Goal: Ask a question: Seek information or help from site administrators or community

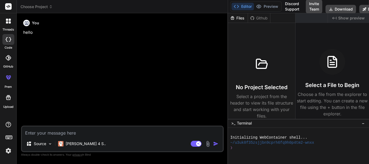
click at [73, 128] on textarea at bounding box center [122, 131] width 201 height 10
type textarea "thi"
type textarea "x"
type textarea "this"
type textarea "x"
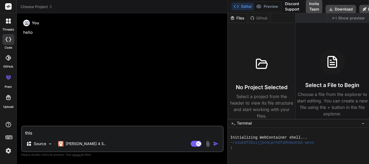
type textarea "this"
type textarea "x"
type textarea "this i"
type textarea "x"
type textarea "this is"
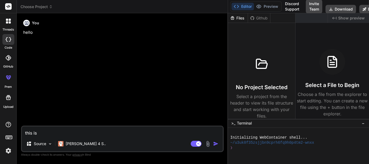
type textarea "x"
type textarea "this is"
type textarea "x"
type textarea "this is h"
type textarea "x"
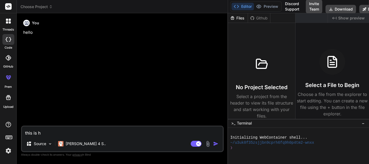
type textarea "this is ht"
type textarea "x"
type textarea "this is htm"
type textarea "x"
type textarea "this is html"
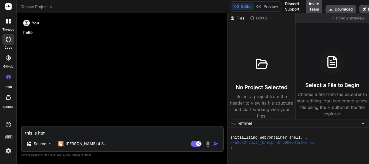
type textarea "x"
type textarea "this is html"
type textarea "x"
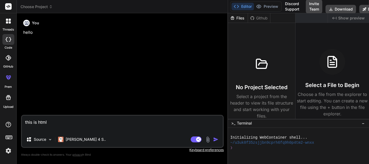
paste textarea "@if($orders) <input type="hidden" id="user_Id" value="{{ $userId }}"> <input ty…"
type textarea "this is html @if($orders) <input type="hidden" id="user_Id" value="{{ $userId }…"
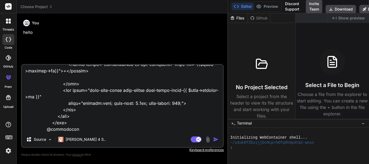
type textarea "x"
type textarea "this is html @if($orders) <input type="hidden" id="user_Id" value="{{ $userId }…"
type textarea "x"
type textarea "this is html @if($orders) <input type="hidden" id="user_Id" value="{{ $userId }…"
type textarea "x"
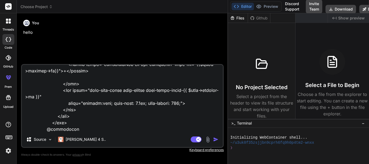
scroll to position [370, 0]
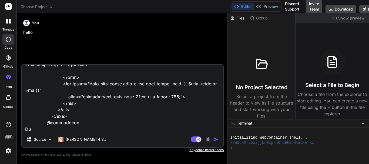
type textarea "this is html @if($orders) <input type="hidden" id="user_Id" value="{{ $userId }…"
type textarea "x"
type textarea "this is html @if($orders) <input type="hidden" id="user_Id" value="{{ $userId }…"
type textarea "x"
type textarea "this is html @if($orders) <input type="hidden" id="user_Id" value="{{ $userId }…"
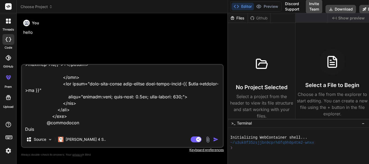
type textarea "x"
type textarea "this is html @if($orders) <input type="hidden" id="user_Id" value="{{ $userId }…"
type textarea "x"
type textarea "this is html @if($orders) <input type="hidden" id="user_Id" value="{{ $userId }…"
type textarea "x"
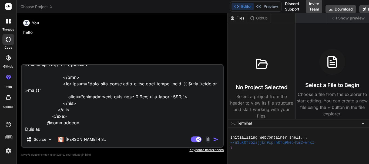
type textarea "this is html @if($orders) <input type="hidden" id="user_Id" value="{{ $userId }…"
type textarea "x"
type textarea "this is html @if($orders) <input type="hidden" id="user_Id" value="{{ $userId }…"
type textarea "x"
type textarea "this is html @if($orders) <input type="hidden" id="user_Id" value="{{ $userId }…"
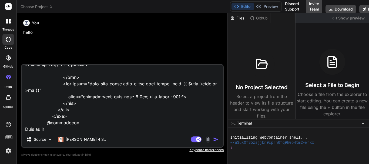
type textarea "x"
type textarea "this is html @if($orders) <input type="hidden" id="user_Id" value="{{ $userId }…"
click at [69, 129] on textarea at bounding box center [122, 98] width 201 height 67
type textarea "x"
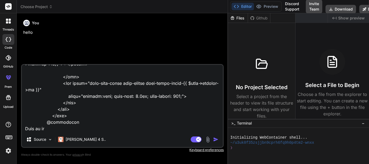
paste textarea "// Increment or decrement item quantity $(document).on('click', '.incrementQty,…"
type textarea "this is html @if($orders) <input type="hidden" id="user_Id" value="{{ $userId }…"
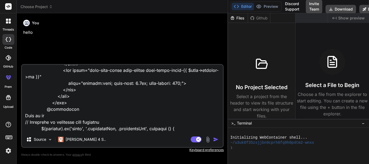
scroll to position [1160, 0]
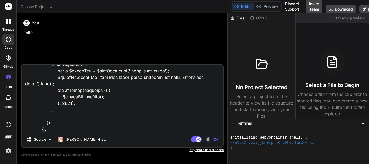
type textarea "x"
type textarea "this is html @if($orders) <input type="hidden" id="user_Id" value="{{ $userId }…"
type textarea "x"
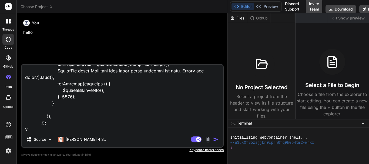
type textarea "this is html @if($orders) <input type="hidden" id="user_Id" value="{{ $userId }…"
type textarea "x"
type textarea "this is html @if($orders) <input type="hidden" id="user_Id" value="{{ $userId }…"
type textarea "x"
type textarea "this is html @if($orders) <input type="hidden" id="user_Id" value="{{ $userId }…"
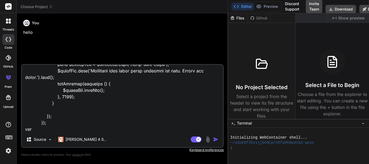
type textarea "x"
type textarea "this is html @if($orders) <input type="hidden" id="user_Id" value="{{ $userId }…"
type textarea "x"
type textarea "this is html @if($orders) <input type="hidden" id="user_Id" value="{{ $userId }…"
type textarea "x"
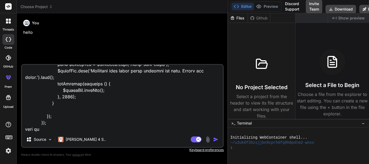
type textarea "this is html @if($orders) <input type="hidden" id="user_Id" value="{{ $userId }…"
type textarea "x"
type textarea "this is html @if($orders) <input type="hidden" id="user_Id" value="{{ $userId }…"
type textarea "x"
type textarea "this is html @if($orders) <input type="hidden" id="user_Id" value="{{ $userId }…"
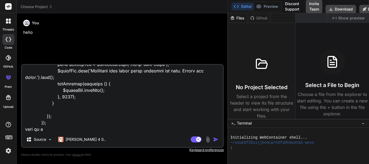
type textarea "x"
type textarea "this is html @if($orders) <input type="hidden" id="user_Id" value="{{ $userId }…"
type textarea "x"
type textarea "this is html @if($orders) <input type="hidden" id="user_Id" value="{{ $userId }…"
type textarea "x"
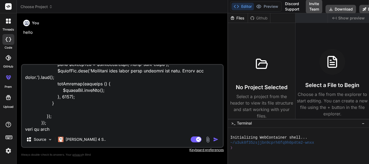
type textarea "this is html @if($orders) <input type="hidden" id="user_Id" value="{{ $userId }…"
type textarea "x"
type textarea "this is html @if($orders) <input type="hidden" id="user_Id" value="{{ $userId }…"
type textarea "x"
type textarea "this is html @if($orders) <input type="hidden" id="user_Id" value="{{ $userId }…"
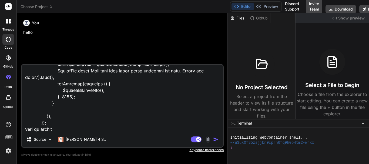
type textarea "x"
type textarea "this is html @if($orders) <input type="hidden" id="user_Id" value="{{ $userId }…"
type textarea "x"
type textarea "this is html @if($orders) <input type="hidden" id="user_Id" value="{{ $userId }…"
type textarea "x"
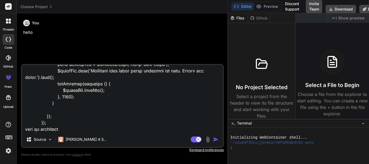
type textarea "this is html @if($orders) <input type="hidden" id="user_Id" value="{{ $userId }…"
type textarea "x"
paste textarea "public function UpdateReorder(Request $request) { $userId = $request->input('us…"
type textarea "this is html @if($orders) <input type="hidden" id="user_Id" value="{{ $userId }…"
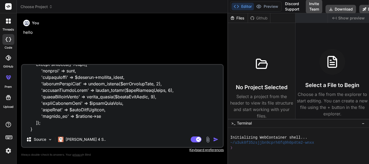
type textarea "x"
type textarea "this is html @if($orders) <input type="hidden" id="user_Id" value="{{ $userId }…"
type textarea "x"
type textarea "this is html @if($orders) <input type="hidden" id="user_Id" value="{{ $userId }…"
type textarea "x"
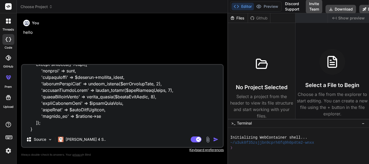
scroll to position [1756, 0]
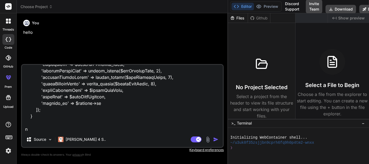
type textarea "this is html @if($orders) <input type="hidden" id="user_Id" value="{{ $userId }…"
type textarea "x"
type textarea "this is html @if($orders) <input type="hidden" id="user_Id" value="{{ $userId }…"
type textarea "x"
type textarea "this is html @if($orders) <input type="hidden" id="user_Id" value="{{ $userId }…"
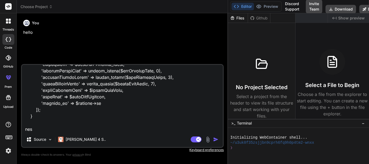
type textarea "x"
type textarea "this is html @if($orders) <input type="hidden" id="user_Id" value="{{ $userId }…"
type textarea "x"
type textarea "this is html @if($orders) <input type="hidden" id="user_Id" value="{{ $userId }…"
type textarea "x"
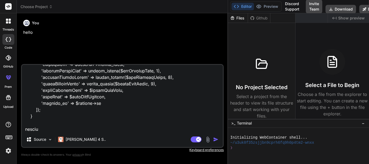
type textarea "this is html @if($orders) <input type="hidden" id="user_Id" value="{{ $userId }…"
type textarea "x"
type textarea "this is html @if($orders) <input type="hidden" id="user_Id" value="{{ $userId }…"
type textarea "x"
type textarea "this is html @if($orders) <input type="hidden" id="user_Id" value="{{ $userId }…"
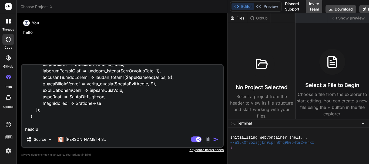
type textarea "x"
type textarea "this is html @if($orders) <input type="hidden" id="user_Id" value="{{ $userId }…"
type textarea "x"
type textarea "this is html @if($orders) <input type="hidden" id="user_Id" value="{{ $userId }…"
type textarea "x"
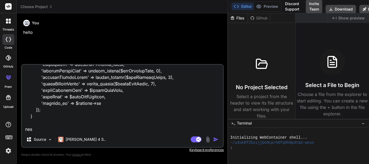
type textarea "this is html @if($orders) <input type="hidden" id="user_Id" value="{{ $userId }…"
type textarea "x"
type textarea "this is html @if($orders) <input type="hidden" id="user_Id" value="{{ $userId }…"
type textarea "x"
type textarea "this is html @if($orders) <input type="hidden" id="user_Id" value="{{ $userId }…"
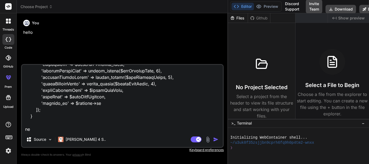
type textarea "x"
type textarea "this is html @if($orders) <input type="hidden" id="user_Id" value="{{ $userId }…"
type textarea "x"
type textarea "this is html @if($orders) <input type="hidden" id="user_Id" value="{{ $userId }…"
type textarea "x"
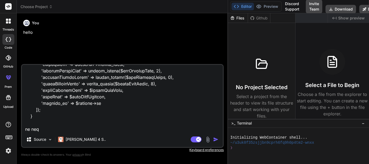
type textarea "this is html @if($orders) <input type="hidden" id="user_Id" value="{{ $userId }…"
type textarea "x"
type textarea "this is html @if($orders) <input type="hidden" id="user_Id" value="{{ $userId }…"
type textarea "x"
type textarea "this is html @if($orders) <input type="hidden" id="user_Id" value="{{ $userId }…"
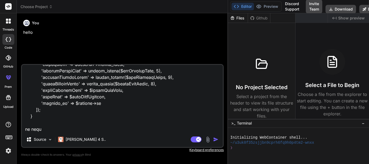
type textarea "x"
type textarea "this is html @if($orders) <input type="hidden" id="user_Id" value="{{ $userId }…"
type textarea "x"
type textarea "this is html @if($orders) <input type="hidden" id="user_Id" value="{{ $userId }…"
type textarea "x"
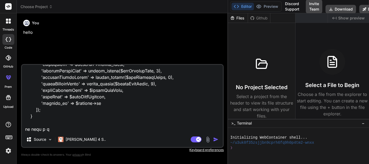
type textarea "this is html @if($orders) <input type="hidden" id="user_Id" value="{{ $userId }…"
type textarea "x"
type textarea "this is html @if($orders) <input type="hidden" id="user_Id" value="{{ $userId }…"
type textarea "x"
type textarea "this is html @if($orders) <input type="hidden" id="user_Id" value="{{ $userId }…"
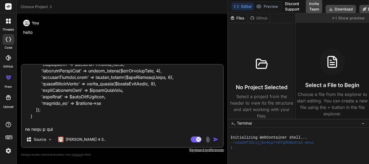
type textarea "x"
type textarea "this is html @if($orders) <input type="hidden" id="user_Id" value="{{ $userId }…"
type textarea "x"
type textarea "this is html @if($orders) <input type="hidden" id="user_Id" value="{{ $userId }…"
type textarea "x"
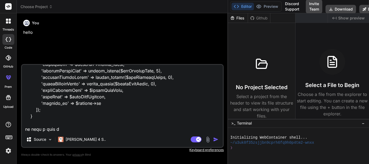
type textarea "this is html @if($orders) <input type="hidden" id="user_Id" value="{{ $userId }…"
type textarea "x"
type textarea "this is html @if($orders) <input type="hidden" id="user_Id" value="{{ $userId }…"
type textarea "x"
type textarea "this is html @if($orders) <input type="hidden" id="user_Id" value="{{ $userId }…"
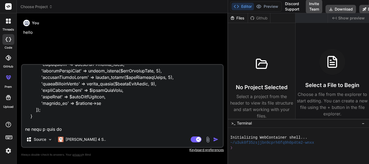
type textarea "x"
type textarea "this is html @if($orders) <input type="hidden" id="user_Id" value="{{ $userId }…"
type textarea "x"
type textarea "this is html @if($orders) <input type="hidden" id="user_Id" value="{{ $userId }…"
type textarea "x"
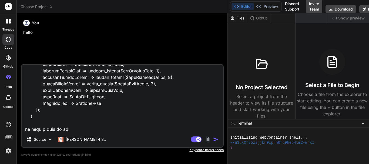
type textarea "this is html @if($orders) <input type="hidden" id="user_Id" value="{{ $userId }…"
type textarea "x"
type textarea "this is html @if($orders) <input type="hidden" id="user_Id" value="{{ $userId }…"
type textarea "x"
type textarea "this is html @if($orders) <input type="hidden" id="user_Id" value="{{ $userId }…"
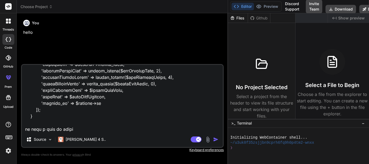
type textarea "x"
type textarea "this is html @if($orders) <input type="hidden" id="user_Id" value="{{ $userId }…"
type textarea "x"
type textarea "this is html @if($orders) <input type="hidden" id="user_Id" value="{{ $userId }…"
type textarea "x"
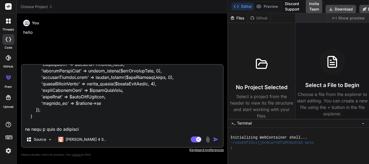
type textarea "this is html @if($orders) <input type="hidden" id="user_Id" value="{{ $userId }…"
type textarea "x"
type textarea "this is html @if($orders) <input type="hidden" id="user_Id" value="{{ $userId }…"
type textarea "x"
type textarea "this is html @if($orders) <input type="hidden" id="user_Id" value="{{ $userId }…"
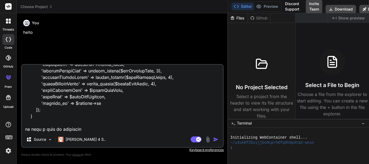
type textarea "x"
type textarea "this is html @if($orders) <input type="hidden" id="user_Id" value="{{ $userId }…"
type textarea "x"
type textarea "this is html @if($orders) <input type="hidden" id="user_Id" value="{{ $userId }…"
type textarea "x"
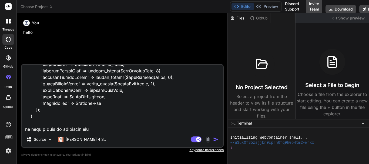
type textarea "this is html @if($orders) <input type="hidden" id="user_Id" value="{{ $userId }…"
type textarea "x"
type textarea "this is html @if($orders) <input type="hidden" id="user_Id" value="{{ $userId }…"
type textarea "x"
type textarea "this is html @if($orders) <input type="hidden" id="user_Id" value="{{ $userId }…"
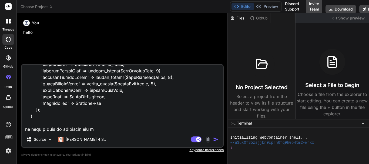
type textarea "x"
type textarea "this is html @if($orders) <input type="hidden" id="user_Id" value="{{ $userId }…"
type textarea "x"
type textarea "this is html @if($orders) <input type="hidden" id="user_Id" value="{{ $userId }…"
type textarea "x"
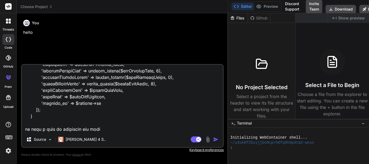
type textarea "this is html @if($orders) <input type="hidden" id="user_Id" value="{{ $userId }…"
type textarea "x"
type textarea "this is html @if($orders) <input type="hidden" id="user_Id" value="{{ $userId }…"
type textarea "x"
type textarea "this is html @if($orders) <input type="hidden" id="user_Id" value="{{ $userId }…"
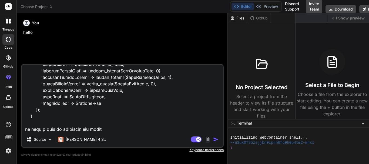
type textarea "x"
type textarea "this is html @if($orders) <input type="hidden" id="user_Id" value="{{ $userId }…"
type textarea "x"
type textarea "this is html @if($orders) <input type="hidden" id="user_Id" value="{{ $userId }…"
type textarea "x"
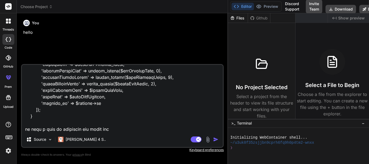
type textarea "this is html @if($orders) <input type="hidden" id="user_Id" value="{{ $userId }…"
type textarea "x"
type textarea "this is html @if($orders) <input type="hidden" id="user_Id" value="{{ $userId }…"
type textarea "x"
type textarea "this is html @if($orders) <input type="hidden" id="user_Id" value="{{ $userId }…"
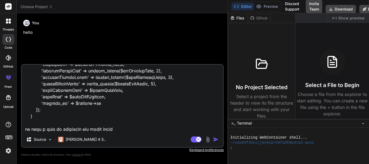
type textarea "x"
type textarea "this is html @if($orders) <input type="hidden" id="user_Id" value="{{ $userId }…"
type textarea "x"
type textarea "this is html @if($orders) <input type="hidden" id="user_Id" value="{{ $userId }…"
type textarea "x"
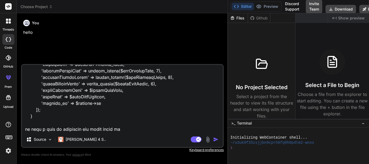
type textarea "this is html @if($orders) <input type="hidden" id="user_Id" value="{{ $userId }…"
type textarea "x"
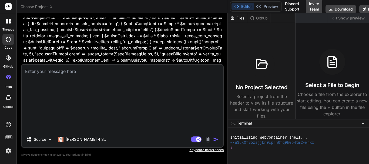
scroll to position [1802, 0]
click at [121, 120] on textarea at bounding box center [122, 98] width 201 height 67
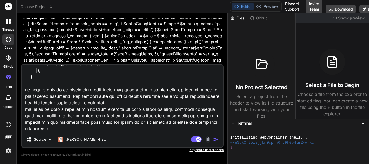
click at [8, 152] on img at bounding box center [8, 150] width 9 height 9
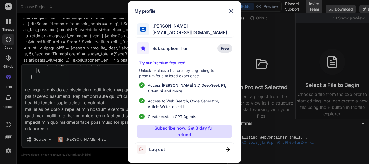
click at [150, 148] on span "Log out" at bounding box center [157, 149] width 16 height 6
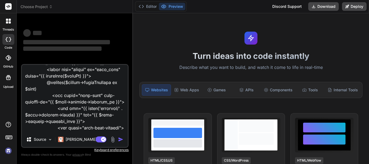
scroll to position [108, 0]
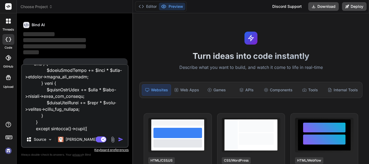
scroll to position [2599, 0]
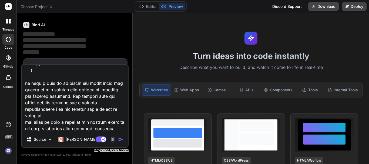
click at [121, 140] on img "button" at bounding box center [120, 139] width 5 height 5
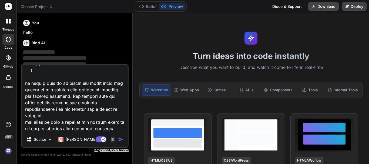
scroll to position [42, 0]
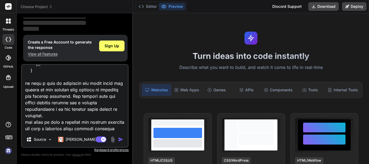
click at [120, 140] on img "button" at bounding box center [120, 139] width 5 height 5
click at [107, 46] on span "Sign Up" at bounding box center [111, 45] width 15 height 5
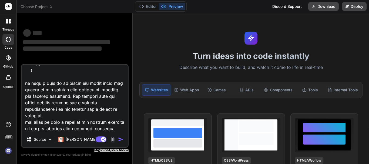
scroll to position [31, 0]
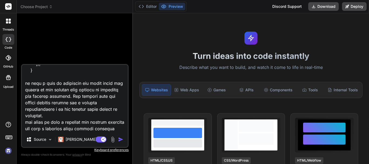
click at [119, 138] on img "button" at bounding box center [120, 139] width 5 height 5
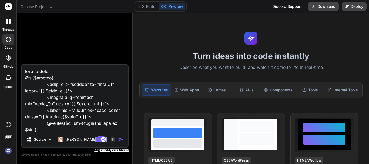
click at [119, 138] on div "Source Claude 4 S.." at bounding box center [75, 140] width 106 height 13
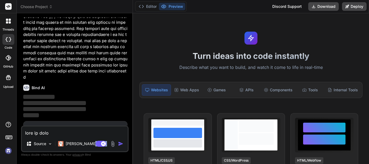
scroll to position [1061, 0]
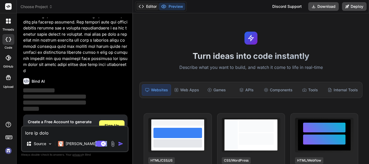
click at [145, 5] on button "Editor" at bounding box center [147, 7] width 22 height 8
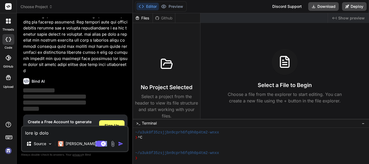
click at [146, 6] on button "Editor" at bounding box center [147, 7] width 22 height 8
click at [168, 7] on button "Preview" at bounding box center [172, 7] width 26 height 8
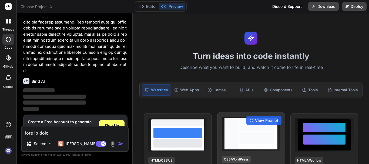
click at [255, 134] on div at bounding box center [256, 138] width 35 height 12
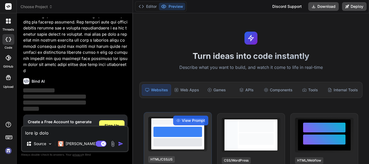
click at [188, 136] on div at bounding box center [177, 132] width 48 height 10
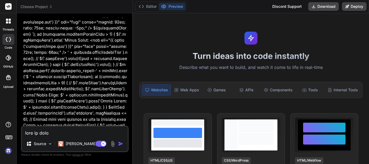
type textarea "x"
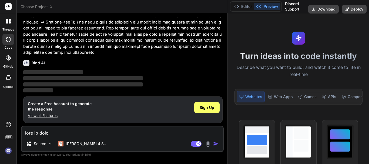
scroll to position [539, 0]
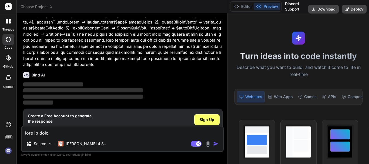
drag, startPoint x: 133, startPoint y: 50, endPoint x: 314, endPoint y: 52, distance: 181.7
click at [314, 52] on div "Choose Project Created with Pixso. Bind AI Web Search Created with Pixso. Code …" at bounding box center [193, 82] width 352 height 164
click at [50, 125] on p "View all Features" at bounding box center [60, 127] width 64 height 5
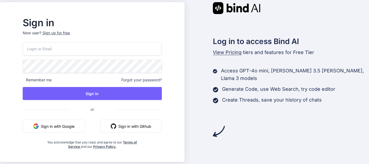
click at [68, 49] on input "email" at bounding box center [92, 48] width 139 height 13
type input "[EMAIL_ADDRESS][DOMAIN_NAME]"
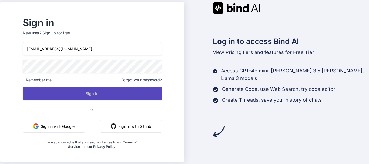
click at [55, 95] on button "Sign In" at bounding box center [92, 93] width 139 height 13
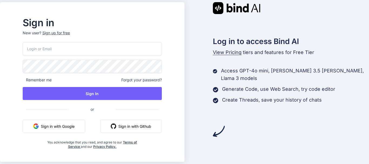
click at [57, 50] on input "email" at bounding box center [92, 48] width 139 height 13
type input "[EMAIL_ADDRESS][DOMAIN_NAME]"
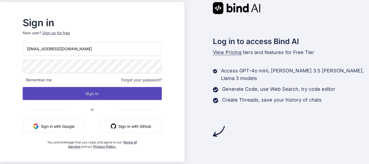
click at [131, 89] on button "Sign In" at bounding box center [92, 93] width 139 height 13
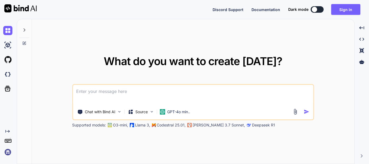
paste textarea
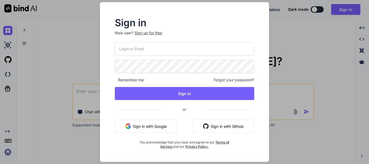
click at [150, 52] on input "email" at bounding box center [184, 48] width 139 height 13
type input "[EMAIL_ADDRESS][DOMAIN_NAME]"
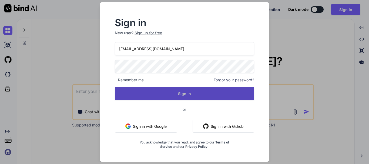
click at [236, 97] on button "Sign In" at bounding box center [184, 93] width 139 height 13
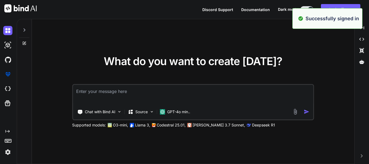
click at [120, 95] on textarea at bounding box center [193, 95] width 240 height 20
paste textarea "this is html @if($orders) <input type="hidden" id="user_Id" value="{{ $userId }…"
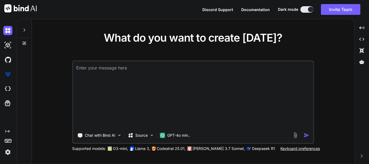
type textarea "this is html @if($orders) <input type="hidden" id="user_Id" value="{{ $userId }…"
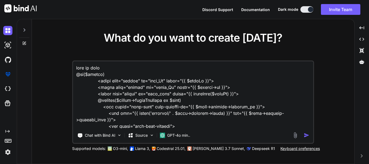
scroll to position [1659, 0]
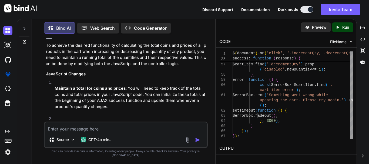
scroll to position [712, 0]
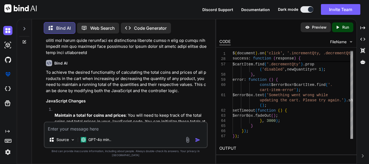
click at [61, 137] on div "Source GPT-4o min.." at bounding box center [126, 134] width 164 height 26
click at [60, 131] on textarea at bounding box center [126, 127] width 162 height 10
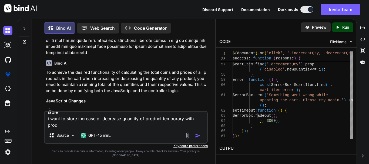
scroll to position [6, 0]
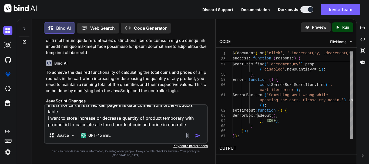
type textarea "this is not cart this is reorder page this data comes from orderProducts table …"
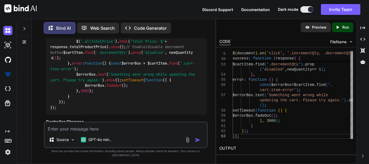
scroll to position [1537, 0]
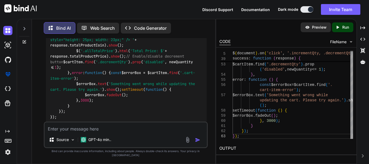
drag, startPoint x: 50, startPoint y: 60, endPoint x: 104, endPoint y: 62, distance: 53.2
click at [104, 62] on div "// Temporary storage for product quantities let tempQuantities = {}; // Increme…" at bounding box center [126, 4] width 161 height 240
copy code "let tempQuantities = {};"
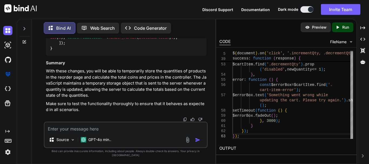
scroll to position [1888, 0]
drag, startPoint x: 50, startPoint y: 48, endPoint x: 63, endPoint y: 89, distance: 42.5
copy code "$( document ). on ( 'click' , '.incrementQty, .decrementQty' , function ( ) { v…"
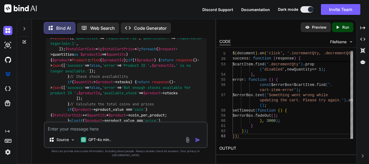
scroll to position [1672, 0]
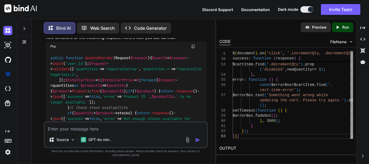
scroll to position [1618, 0]
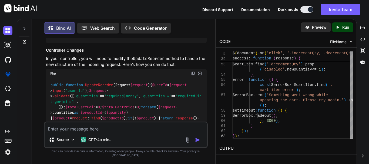
drag, startPoint x: 60, startPoint y: 68, endPoint x: 151, endPoint y: 90, distance: 93.5
copy code "/ Update the temporary quantities if (newQuantity < 1 ) { newQuantity = 1 ; // …"
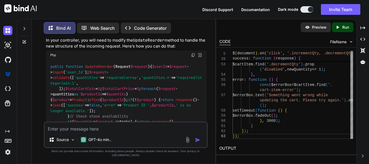
scroll to position [1645, 0]
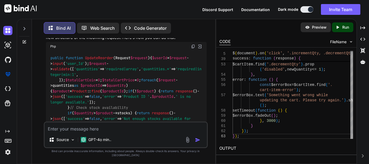
drag, startPoint x: 57, startPoint y: 79, endPoint x: 134, endPoint y: 79, distance: 76.7
copy code "$quantityInput. val (newQuantity);"
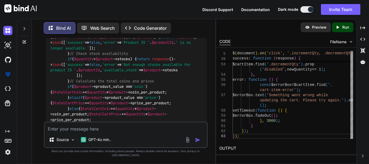
scroll to position [1672, 0]
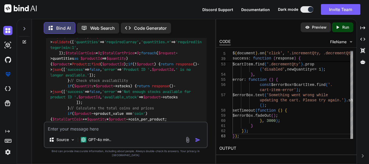
drag, startPoint x: 66, startPoint y: 85, endPoint x: 126, endPoint y: 83, distance: 60.2
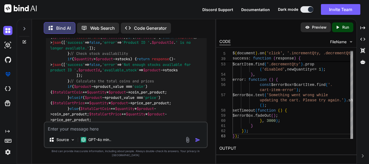
drag, startPoint x: 68, startPoint y: 59, endPoint x: 129, endPoint y: 57, distance: 60.7
copy code "quantities : tempQuantities,"
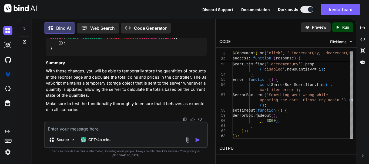
scroll to position [1942, 0]
drag, startPoint x: 59, startPoint y: 90, endPoint x: 75, endPoint y: 117, distance: 31.5
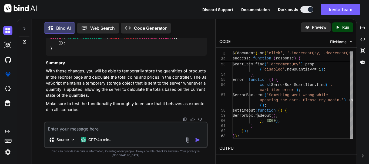
drag, startPoint x: 58, startPoint y: 96, endPoint x: 77, endPoint y: 120, distance: 30.0
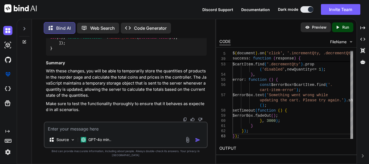
drag, startPoint x: 76, startPoint y: 120, endPoint x: 55, endPoint y: 67, distance: 57.1
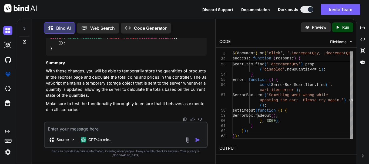
copy code "$totalCartCoin = 0 ; $totalCartPrice = 0 ; foreach ( $request ->quantities as $…"
click at [111, 132] on textarea at bounding box center [126, 127] width 162 height 10
paste textarea "@foreach($orders->orderProducts as $item) <div class="cart-item" data-product-i…"
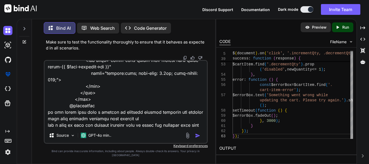
scroll to position [428, 0]
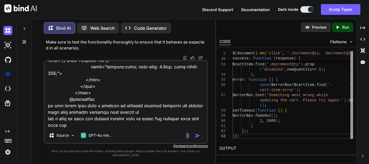
type textarea "@foreach($orders->orderProducts as $item) <div class="cart-item" data-product-i…"
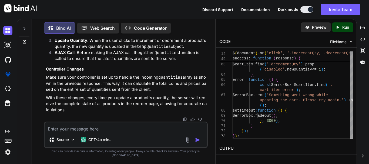
scroll to position [2623, 0]
drag, startPoint x: 52, startPoint y: 117, endPoint x: 48, endPoint y: 64, distance: 53.3
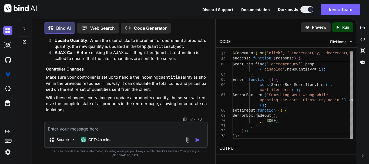
copy code "let tempQuantities = {}; // Function to gather all product quantities function …"
drag, startPoint x: 58, startPoint y: 57, endPoint x: 107, endPoint y: 87, distance: 57.5
copy code "// Update the temporary quantities tempQuantities[productId] = newQuantity; $qu…"
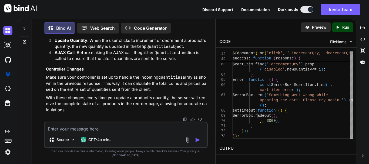
scroll to position [2812, 0]
click at [126, 140] on div "Source GPT-4o min.." at bounding box center [126, 140] width 162 height 13
click at [121, 132] on textarea at bounding box center [126, 127] width 162 height 10
paste textarea "let tempQuantities = {}; // Function to gather all product quantities function …"
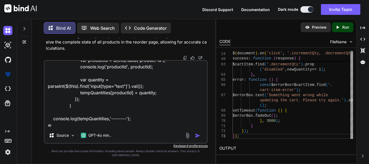
scroll to position [46, 0]
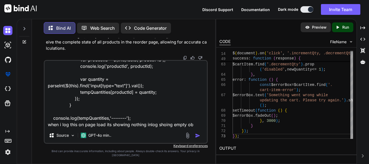
type textarea "let tempQuantities = {}; // Function to gather all product quantities function …"
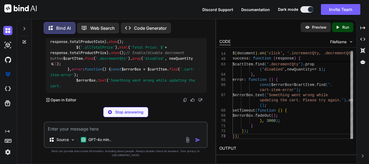
scroll to position [3427, 0]
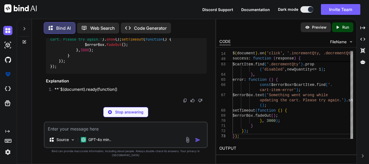
drag, startPoint x: 60, startPoint y: 78, endPoint x: 49, endPoint y: 58, distance: 22.6
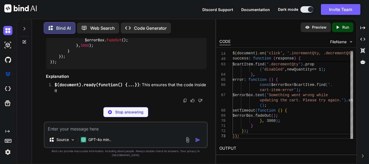
copy code "$( document ). ready ( function ( ) { gatherQuantities (); console . log (tempQ…"
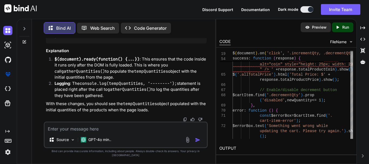
click at [104, 132] on textarea at bounding box center [126, 127] width 162 height 10
paste textarea "@foreach($orders->orderProducts as $item) <div class="cart-item" data-product-i…"
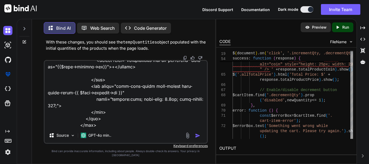
scroll to position [409, 0]
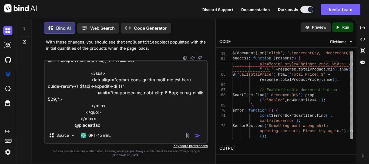
paste textarea "@foreach($orders->orderProducts as $item) <div class="cart-item" data-product-i…"
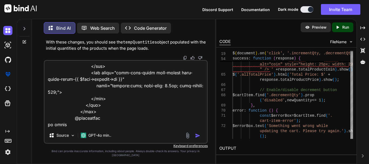
scroll to position [409, 0]
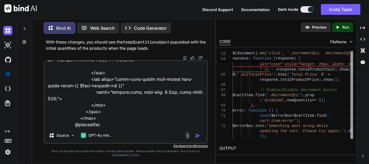
paste textarea "delete-btn"
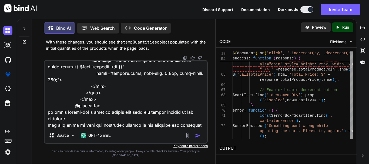
scroll to position [435, 0]
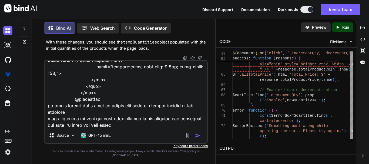
type textarea "@foreach($orders->orderProducts as $item) <div class="cart-item" data-product-i…"
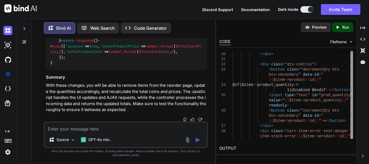
scroll to position [5087, 0]
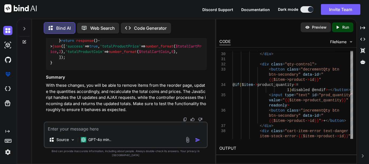
drag, startPoint x: 58, startPoint y: 84, endPoint x: 144, endPoint y: 93, distance: 86.1
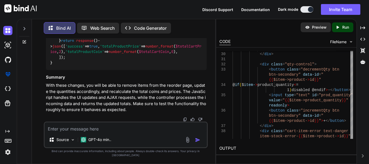
drag, startPoint x: 75, startPoint y: 90, endPoint x: 76, endPoint y: 72, distance: 17.8
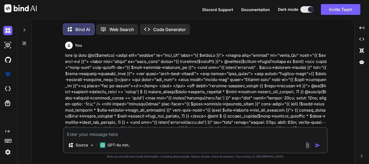
type textarea "x"
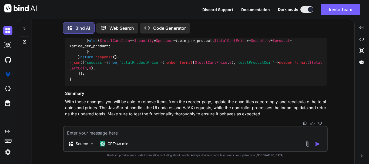
scroll to position [4095, 0]
drag, startPoint x: 78, startPoint y: 68, endPoint x: 87, endPoint y: 105, distance: 38.0
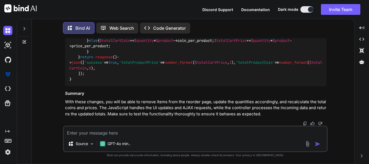
drag, startPoint x: 86, startPoint y: 106, endPoint x: 89, endPoint y: 77, distance: 28.7
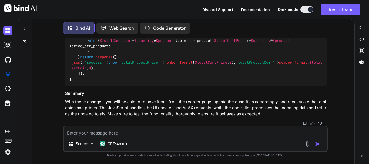
drag, startPoint x: 79, startPoint y: 90, endPoint x: 91, endPoint y: 107, distance: 21.9
drag, startPoint x: 78, startPoint y: 65, endPoint x: 88, endPoint y: 108, distance: 43.8
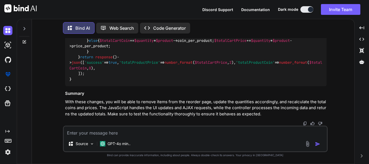
drag, startPoint x: 80, startPoint y: 63, endPoint x: 84, endPoint y: 85, distance: 22.5
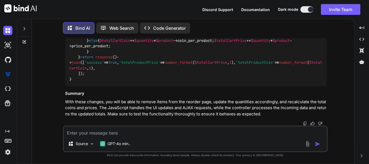
drag, startPoint x: 78, startPoint y: 63, endPoint x: 88, endPoint y: 108, distance: 45.6
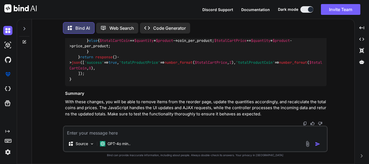
drag, startPoint x: 88, startPoint y: 108, endPoint x: 96, endPoint y: 80, distance: 28.3
drag, startPoint x: 80, startPoint y: 62, endPoint x: 96, endPoint y: 104, distance: 45.0
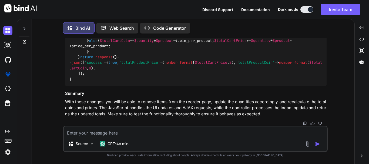
copy span "/ Delete item $( document ). on ( 'click' , '.delete-btn' , function ( ) { var …"
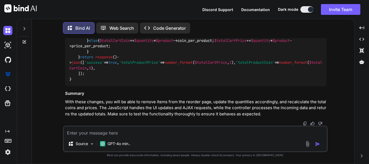
copy span "/ Delete item $( document ). on ( 'click' , '.delete-btn' , function ( ) { var …"
